Goal: Check status: Check status

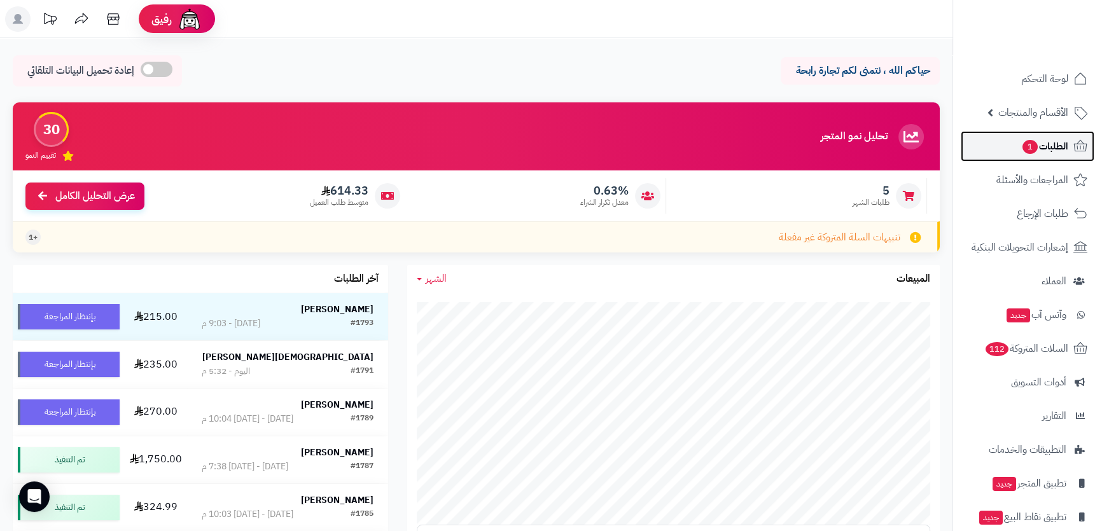
click at [1066, 147] on span "الطلبات 1" at bounding box center [1045, 146] width 47 height 18
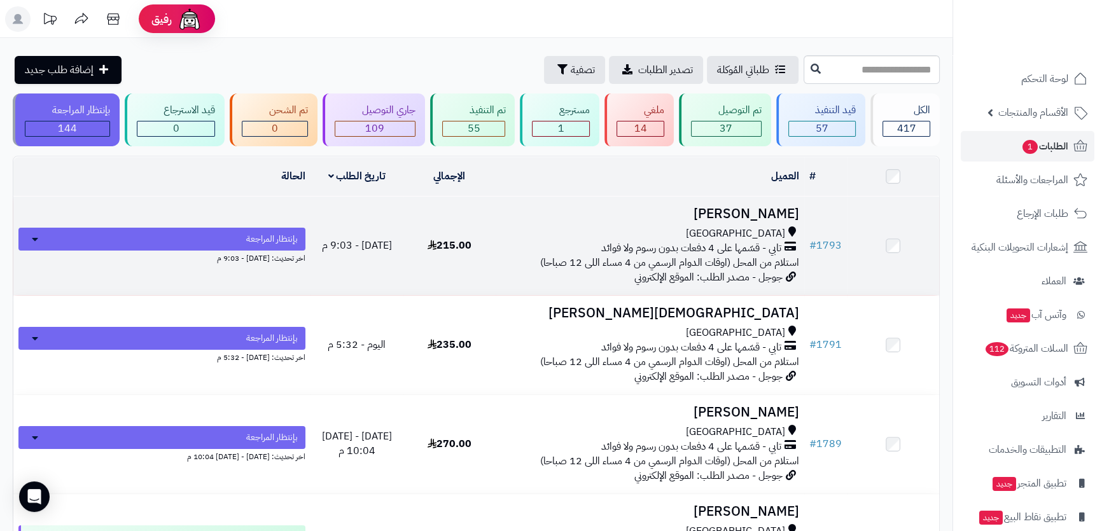
click at [660, 227] on div "[GEOGRAPHIC_DATA]" at bounding box center [650, 234] width 299 height 15
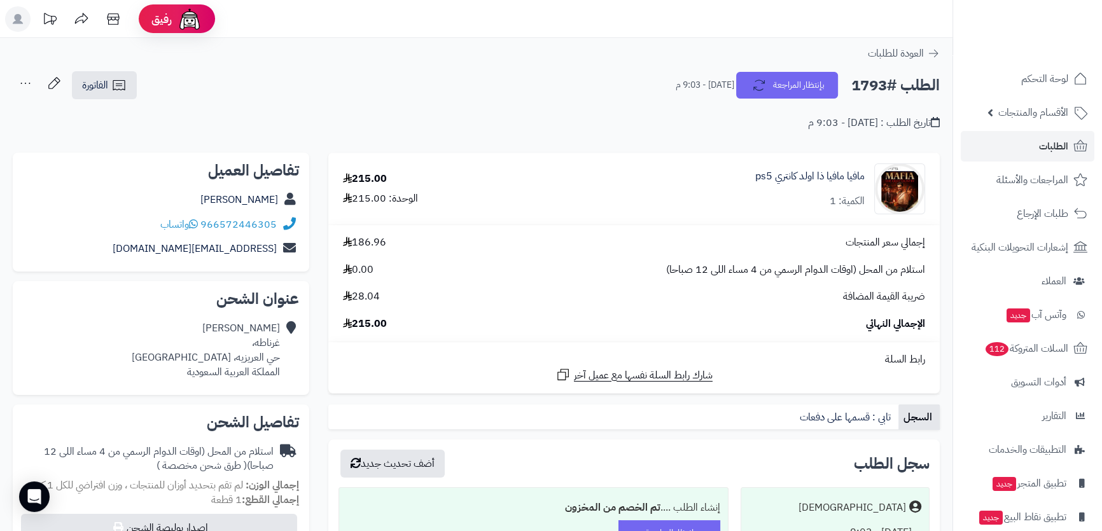
scroll to position [465, 0]
